Goal: Find specific page/section: Find specific page/section

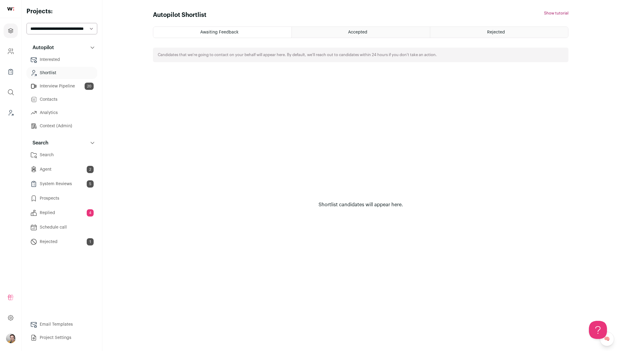
click at [64, 155] on link "Search" at bounding box center [62, 155] width 71 height 12
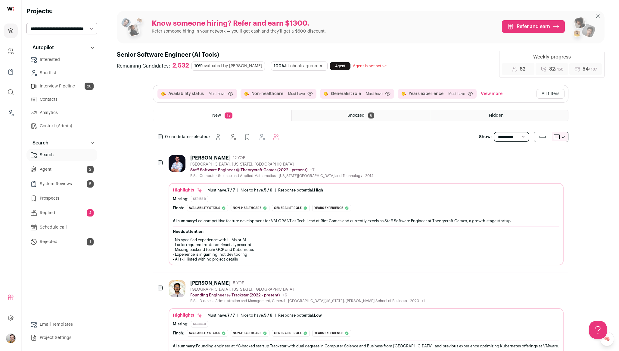
click at [213, 64] on div "10% evaluated by [PERSON_NAME]" at bounding box center [228, 65] width 73 height 9
copy div "10% evaluated by [PERSON_NAME]"
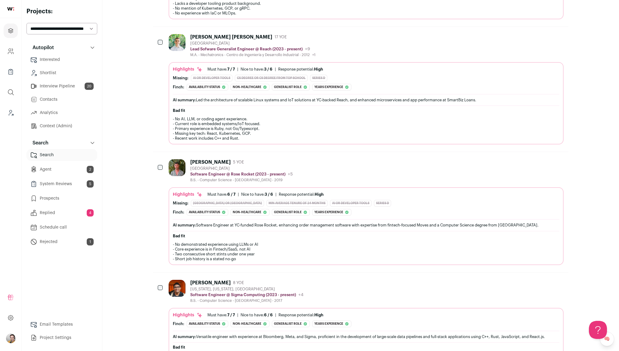
scroll to position [887, 0]
